Goal: Navigation & Orientation: Find specific page/section

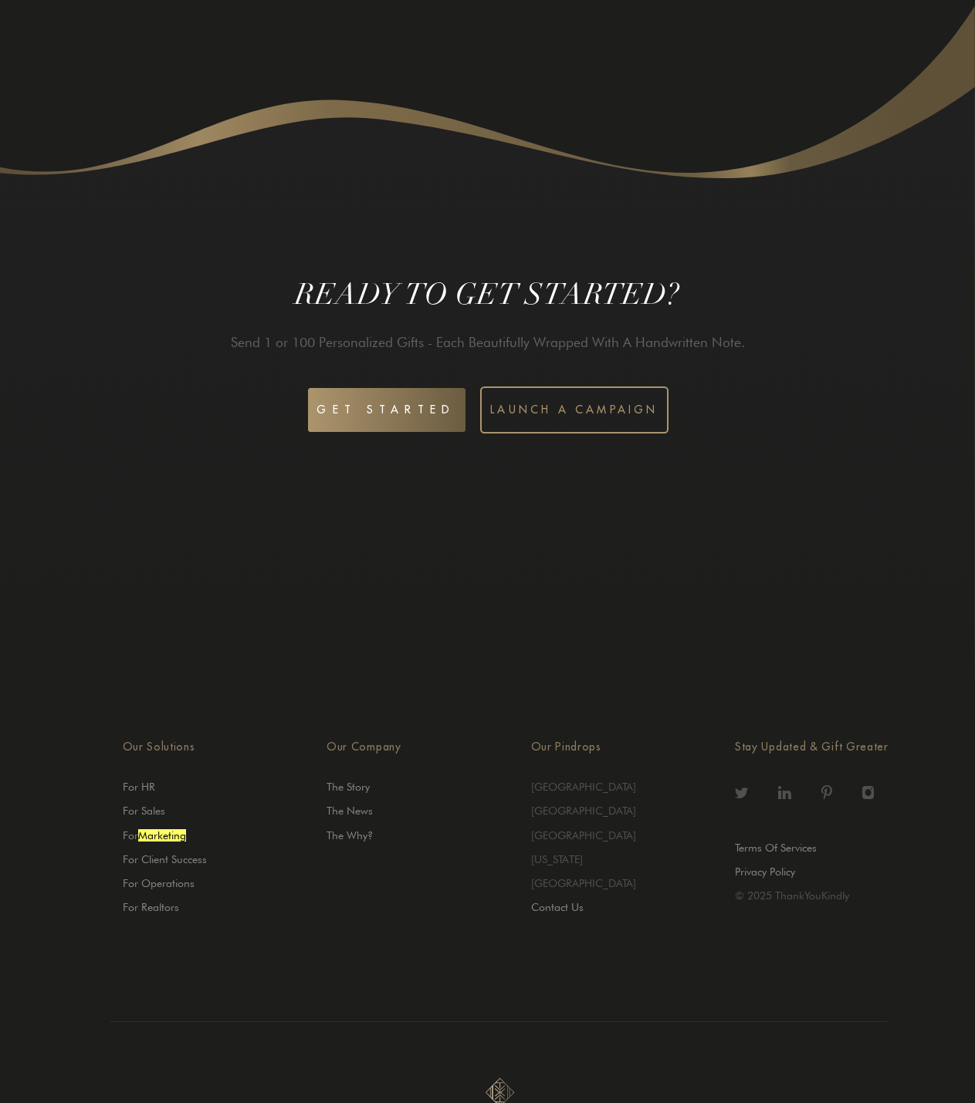
scroll to position [3998, 0]
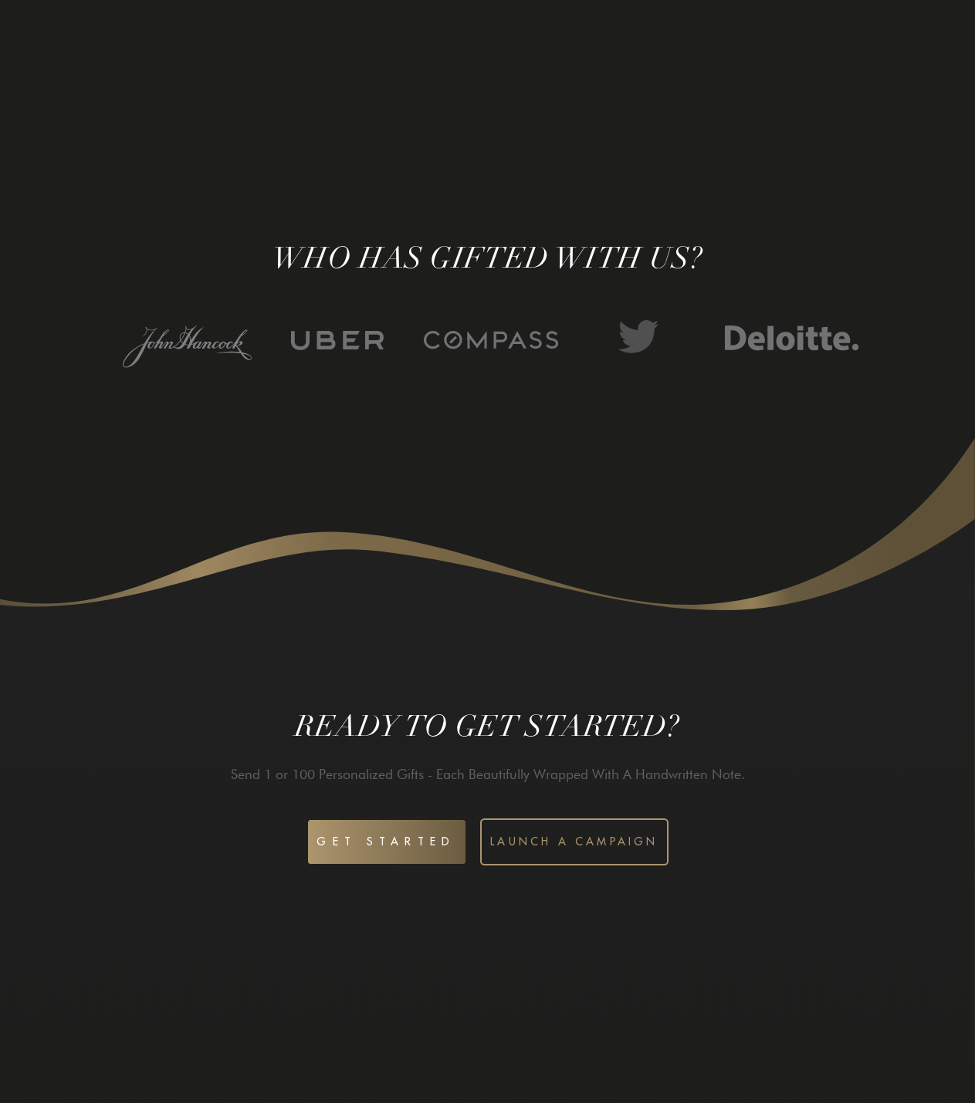
scroll to position [3998, 0]
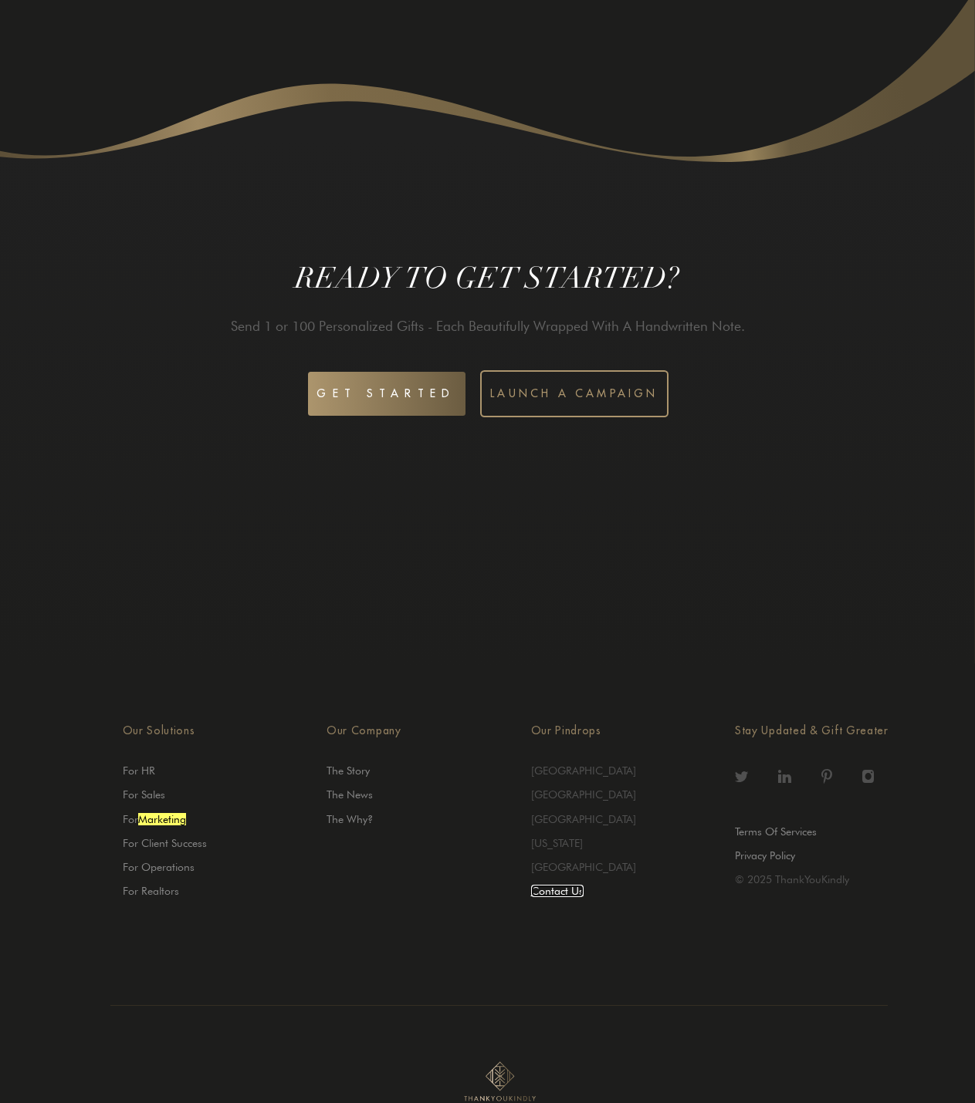
drag, startPoint x: 554, startPoint y: 895, endPoint x: 553, endPoint y: 873, distance: 21.6
click at [554, 895] on link "Contact Us" at bounding box center [557, 891] width 52 height 12
click at [767, 850] on link "Privacy Policy" at bounding box center [765, 856] width 60 height 12
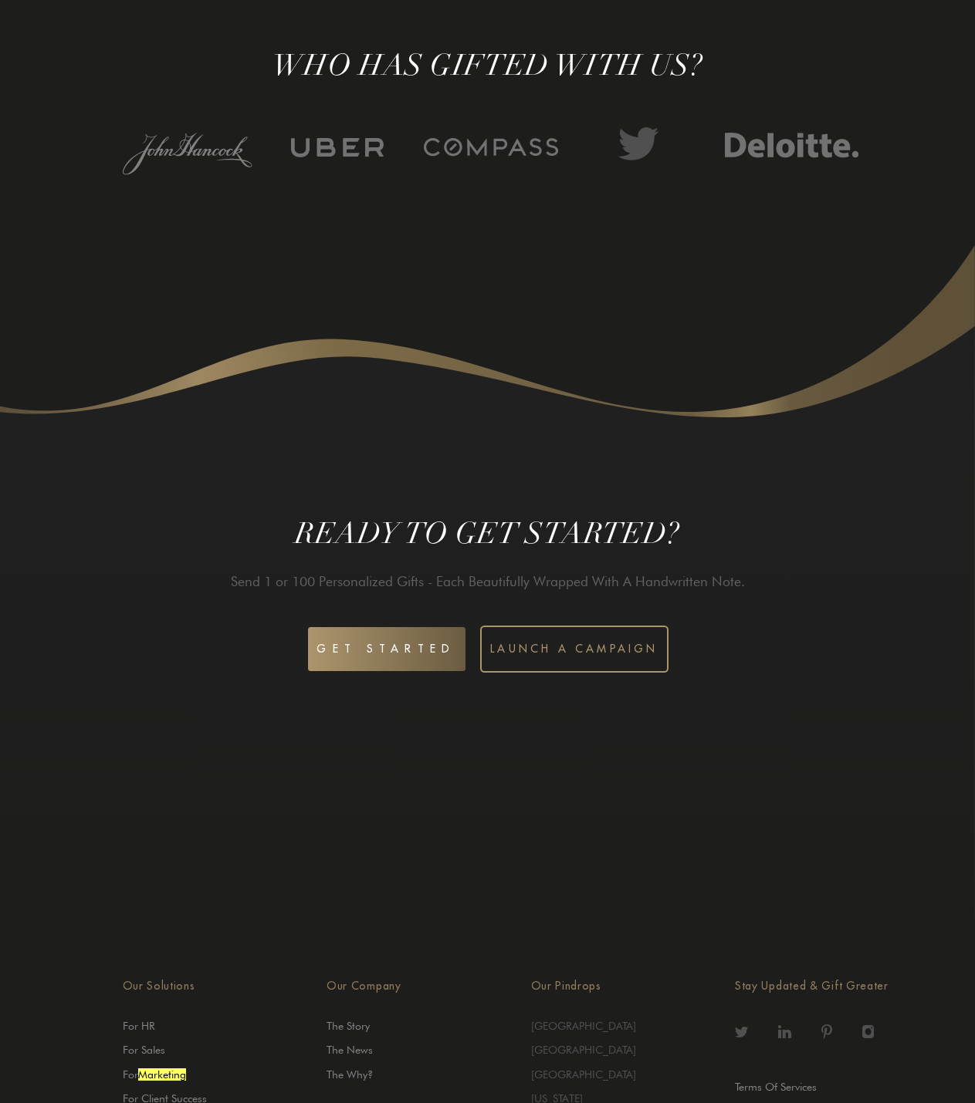
scroll to position [3998, 0]
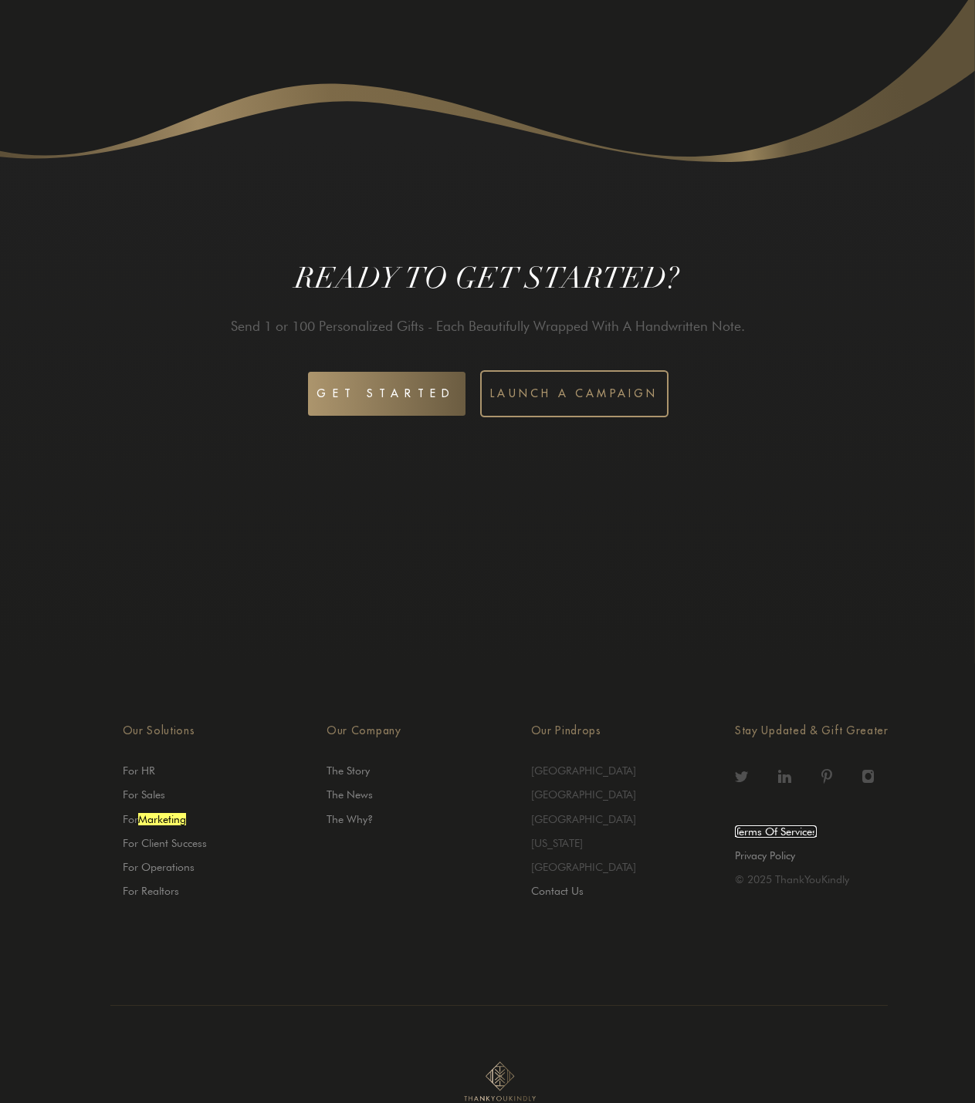
drag, startPoint x: 769, startPoint y: 835, endPoint x: 747, endPoint y: 829, distance: 23.2
click at [769, 835] on link "Terms Of Services" at bounding box center [776, 832] width 82 height 12
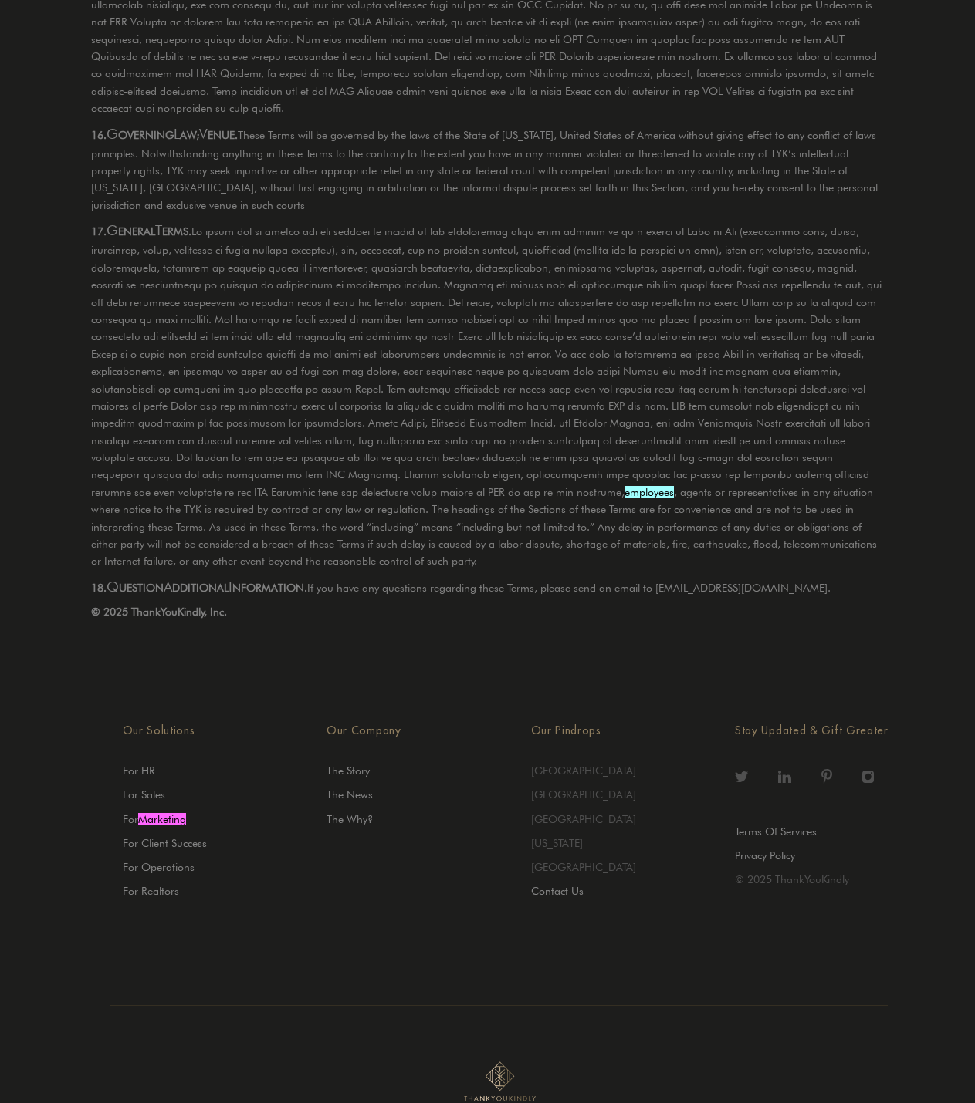
click at [561, 763] on li "[GEOGRAPHIC_DATA]" at bounding box center [633, 771] width 204 height 24
click at [561, 774] on li "[GEOGRAPHIC_DATA]" at bounding box center [633, 771] width 204 height 24
drag, startPoint x: 604, startPoint y: 771, endPoint x: 558, endPoint y: 773, distance: 46.4
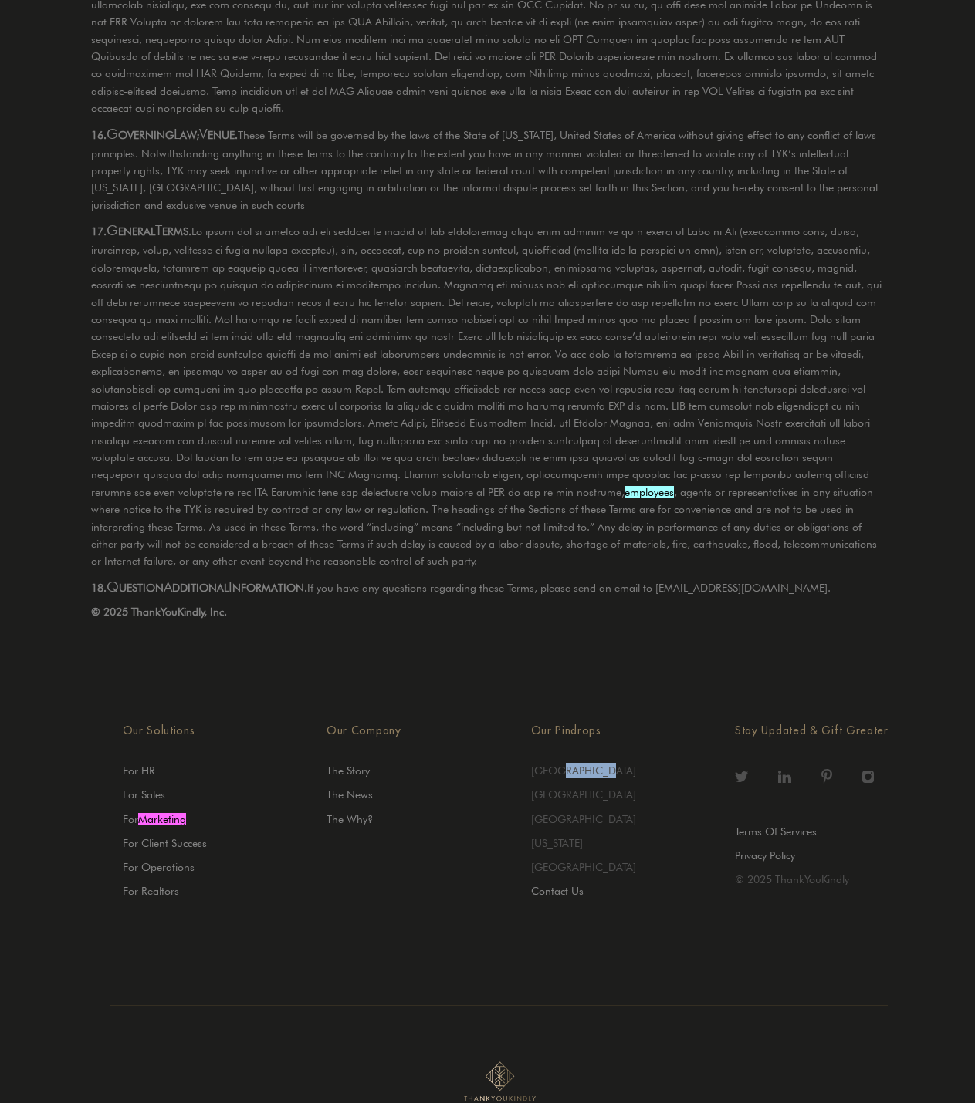
click at [558, 773] on li "[GEOGRAPHIC_DATA]" at bounding box center [633, 771] width 204 height 24
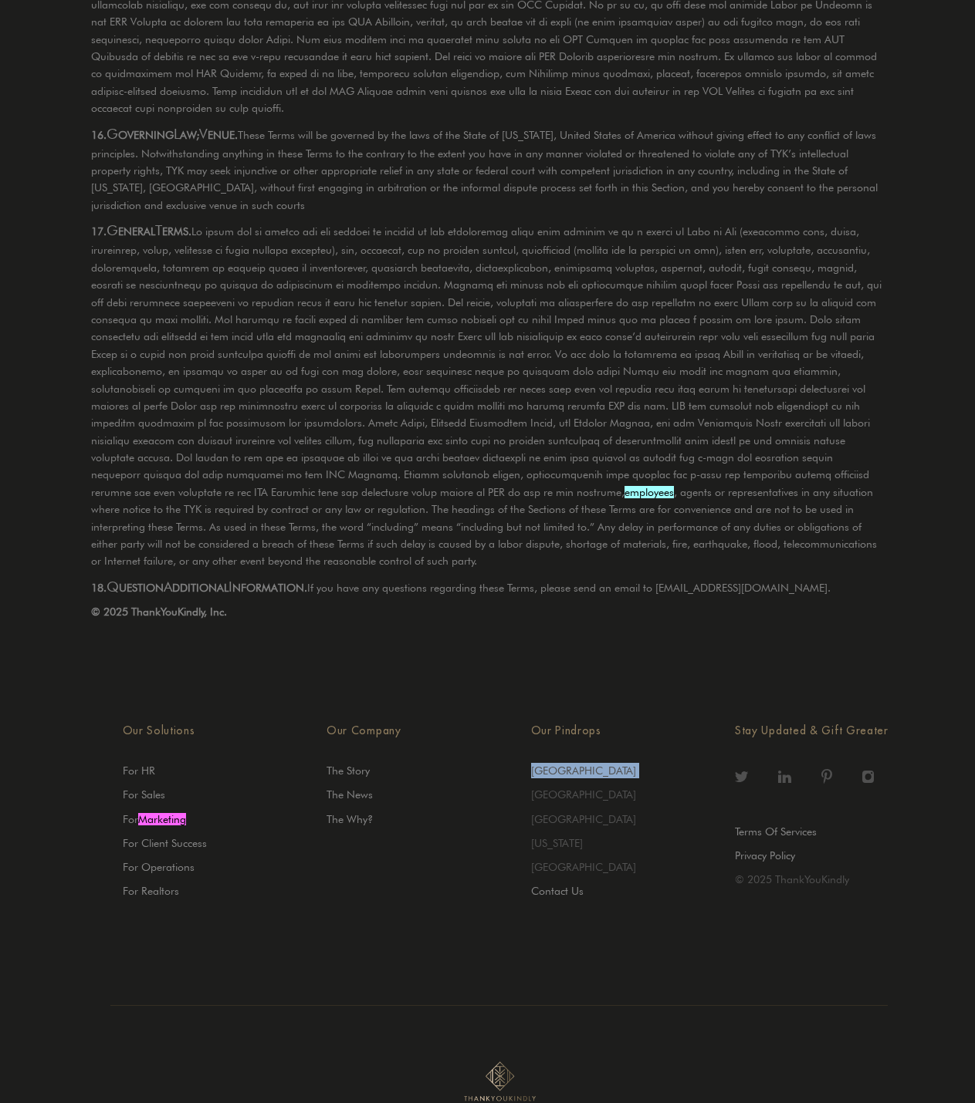
click at [558, 773] on li "[GEOGRAPHIC_DATA]" at bounding box center [633, 771] width 204 height 24
click at [215, 117] on p "15. C hanges to these T erms and the TYK S ervice." at bounding box center [487, 46] width 793 height 144
